Goal: Task Accomplishment & Management: Use online tool/utility

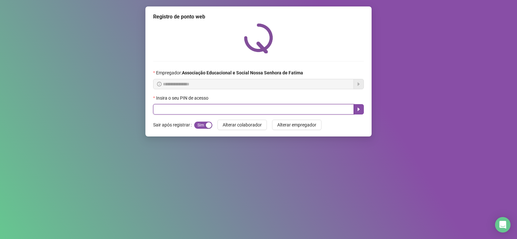
click at [169, 114] on input "text" at bounding box center [253, 109] width 201 height 10
click at [189, 111] on input "text" at bounding box center [253, 109] width 201 height 10
type input "****"
click at [362, 111] on button "button" at bounding box center [358, 109] width 10 height 10
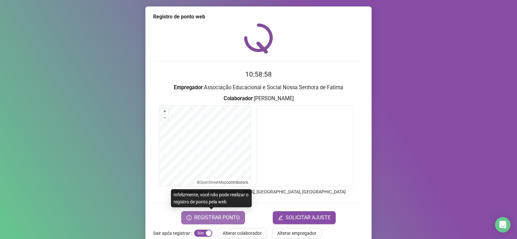
click at [214, 217] on span "REGISTRAR PONTO" at bounding box center [217, 218] width 46 height 8
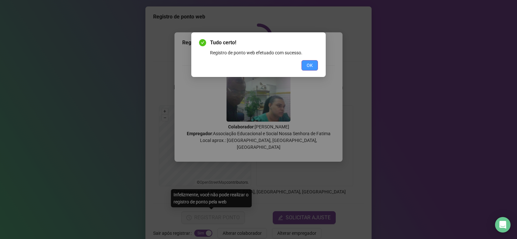
click at [309, 68] on span "OK" at bounding box center [310, 65] width 6 height 7
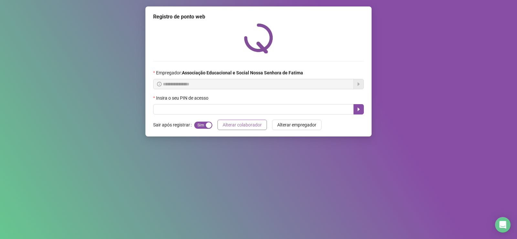
click at [226, 128] on span "Alterar colaborador" at bounding box center [242, 124] width 39 height 7
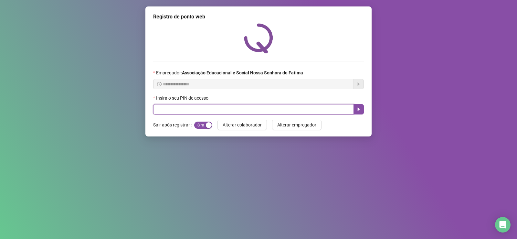
click at [186, 111] on input "text" at bounding box center [253, 109] width 201 height 10
click at [357, 108] on icon "caret-right" at bounding box center [358, 109] width 5 height 5
type input "****"
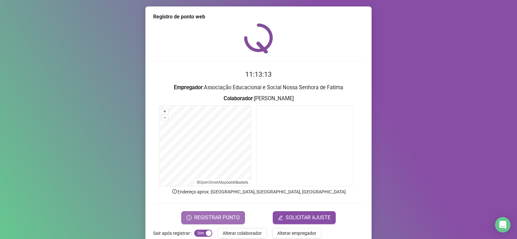
click at [226, 216] on span "REGISTRAR PONTO" at bounding box center [217, 218] width 46 height 8
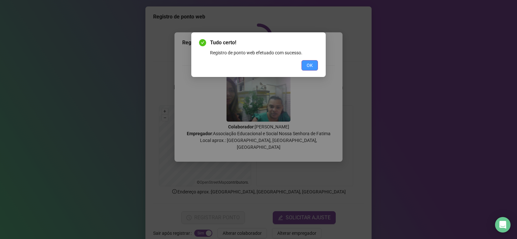
click at [312, 64] on span "OK" at bounding box center [310, 65] width 6 height 7
